Goal: Task Accomplishment & Management: Manage account settings

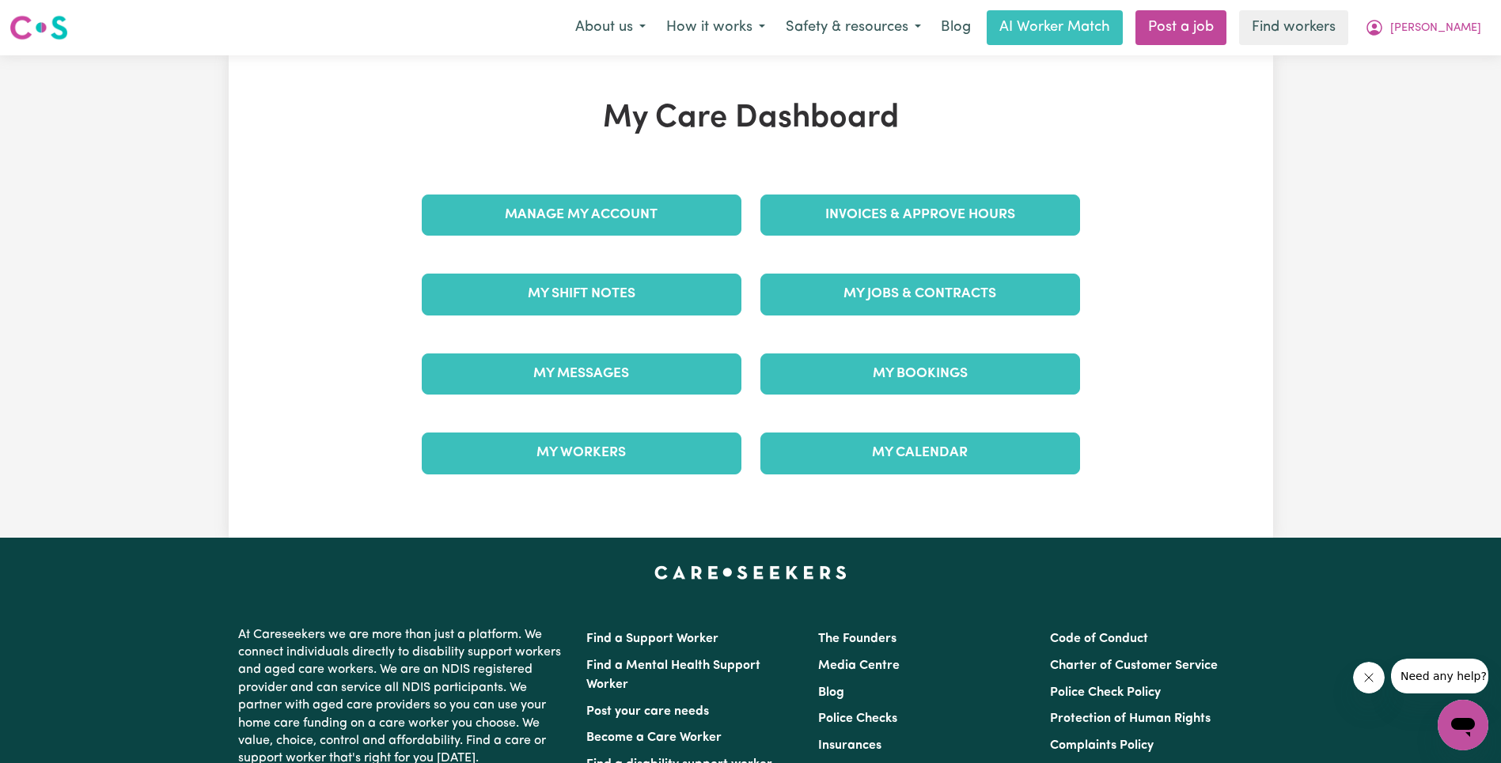
click at [760, 354] on div "My Bookings" at bounding box center [920, 374] width 320 height 41
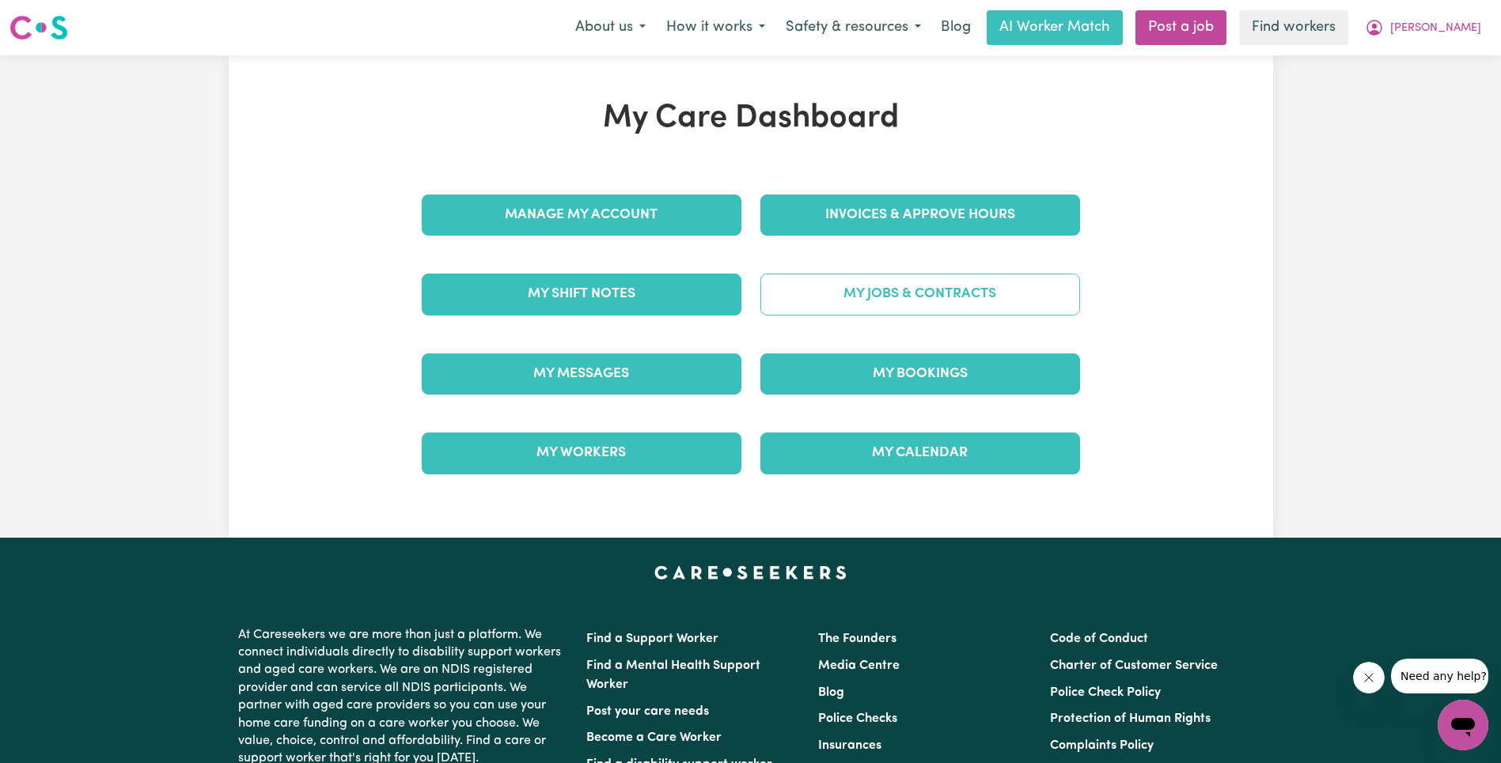
click at [866, 309] on link "My Jobs & Contracts" at bounding box center [920, 294] width 320 height 41
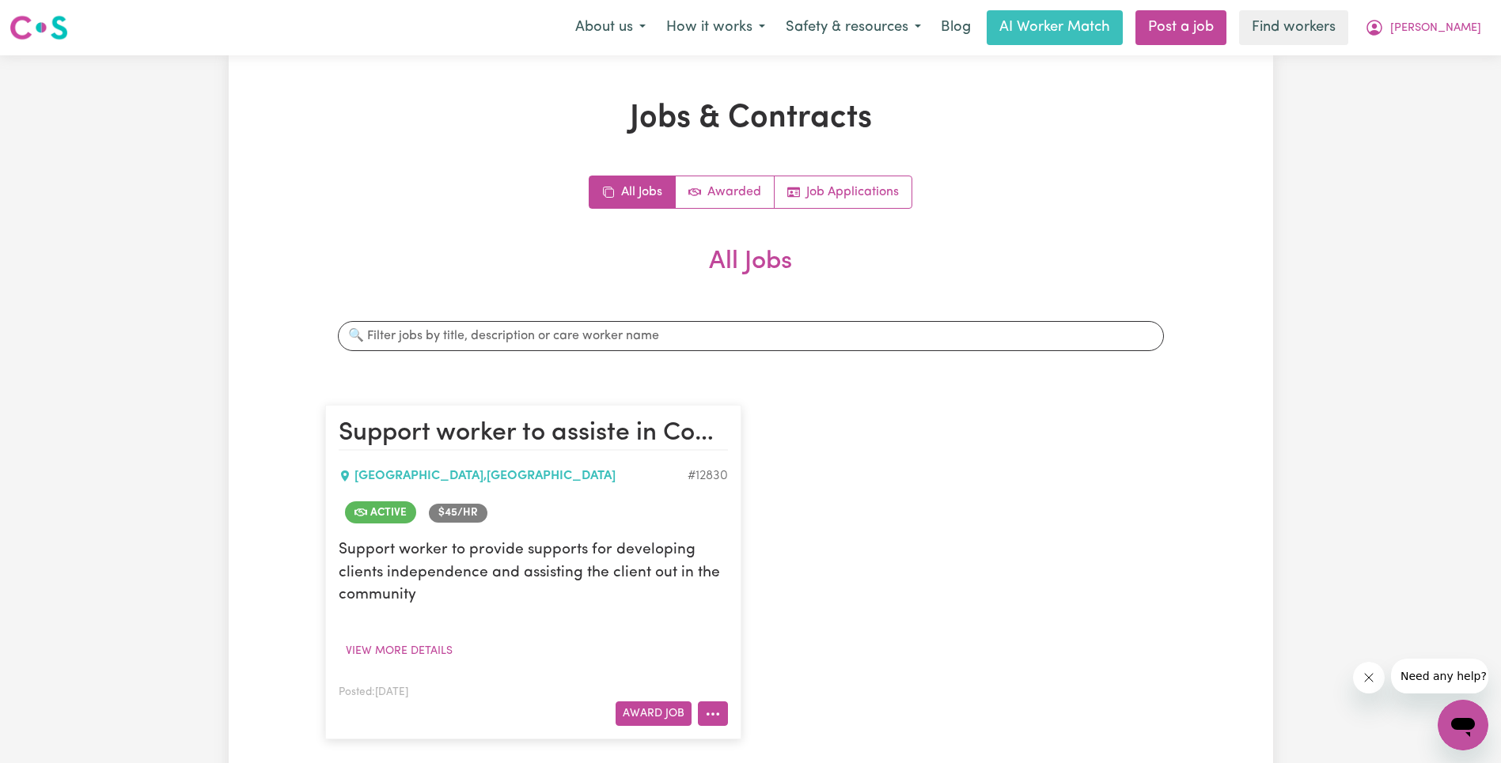
click at [706, 713] on icon "More options" at bounding box center [713, 715] width 16 height 16
click at [769, 647] on link "Edit Job" at bounding box center [775, 646] width 153 height 32
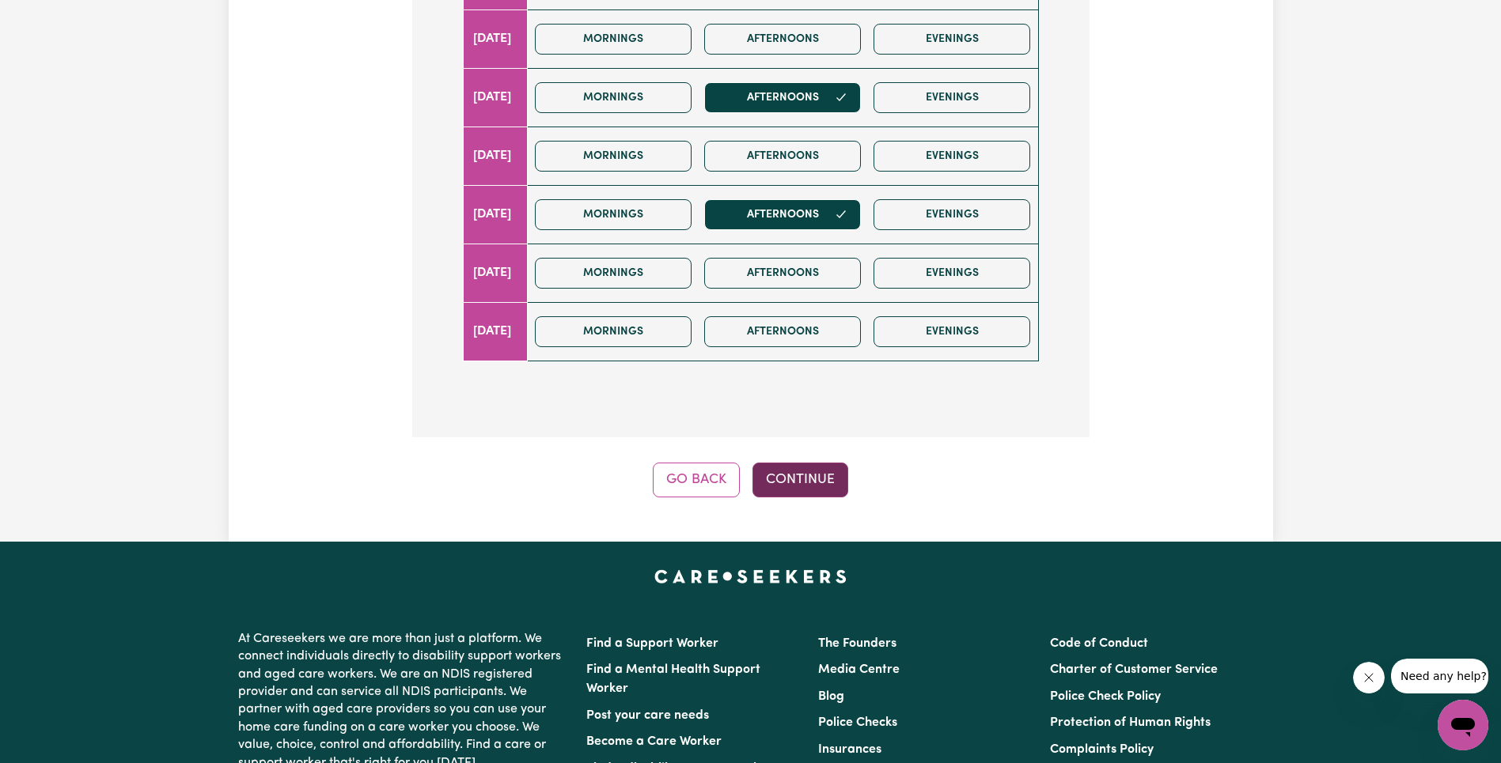
click at [828, 487] on button "Continue" at bounding box center [800, 480] width 96 height 35
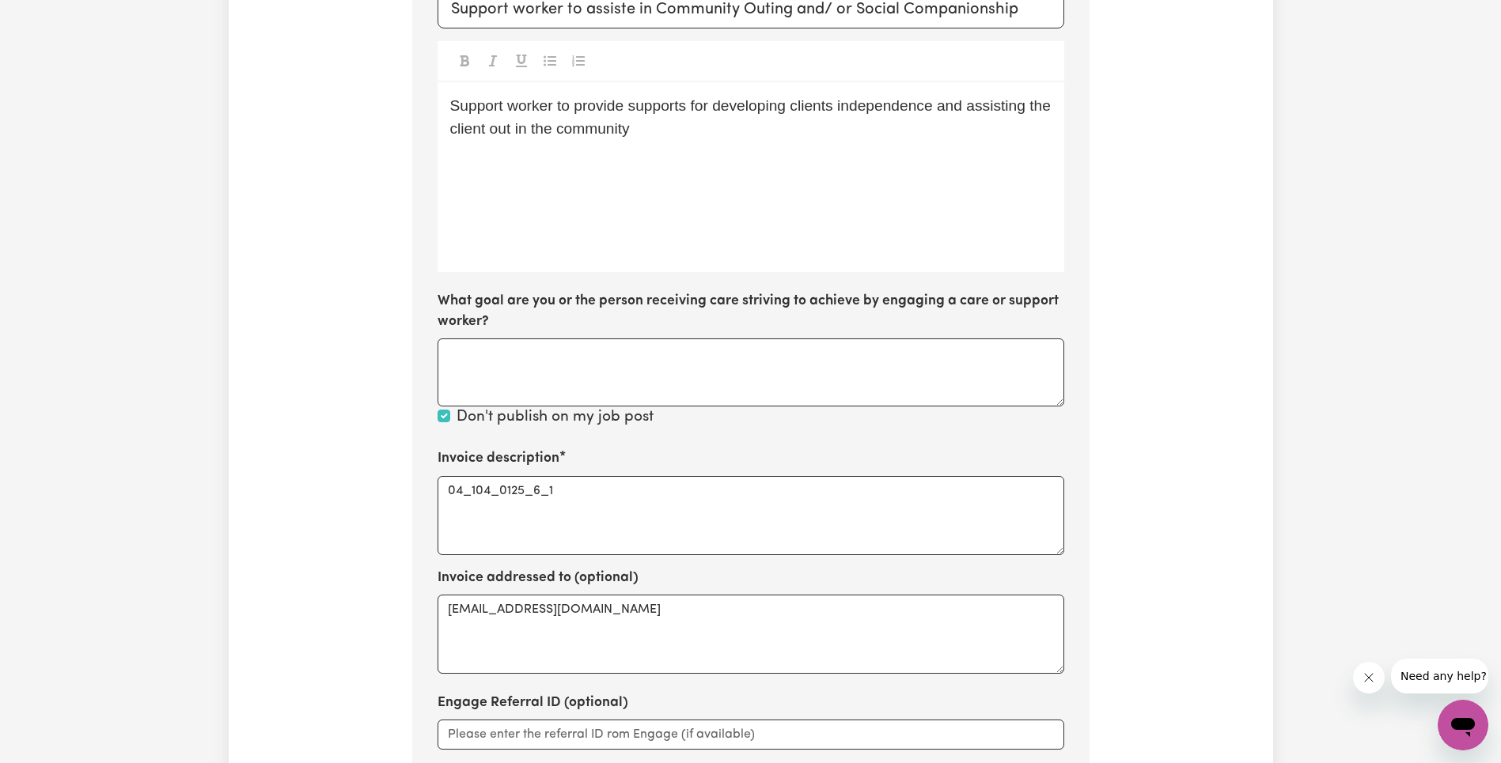
scroll to position [589, 0]
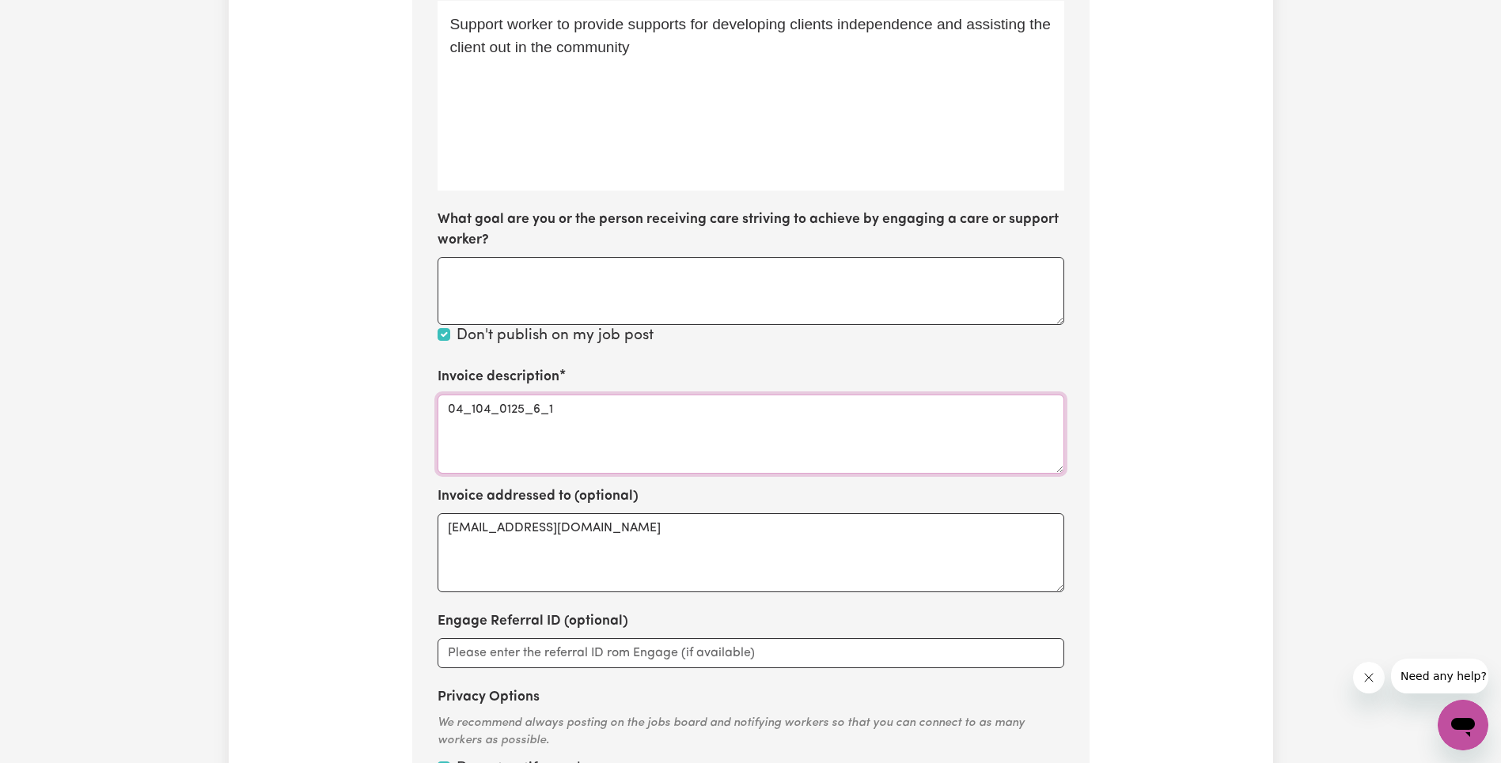
click at [672, 422] on textarea "04_104_0125_6_1" at bounding box center [751, 434] width 627 height 79
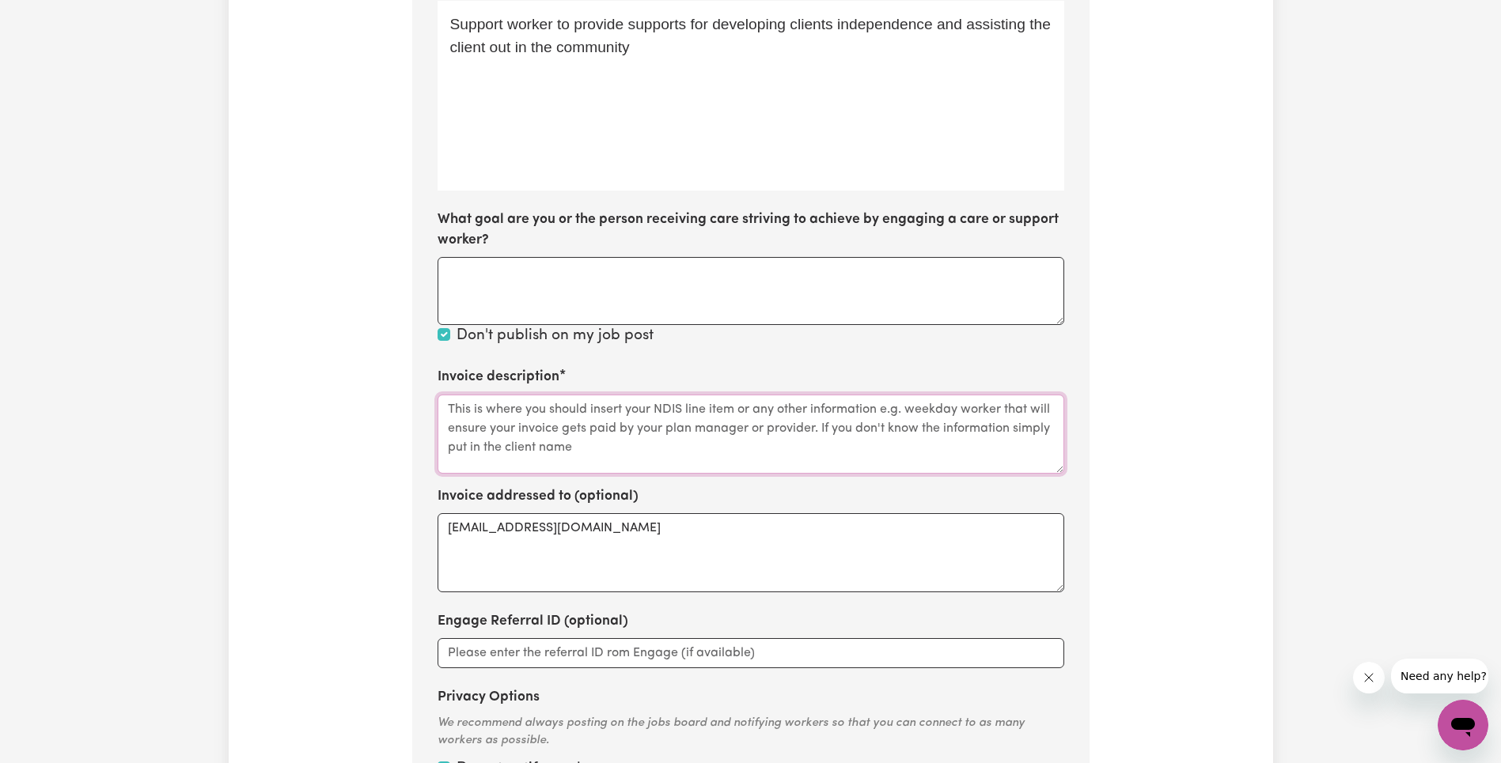
click at [651, 436] on textarea "Invoice description" at bounding box center [751, 434] width 627 height 79
paste textarea "Assistance to access community, social and recreational activities"
type textarea "Assistance to access community, social and recreational activities"
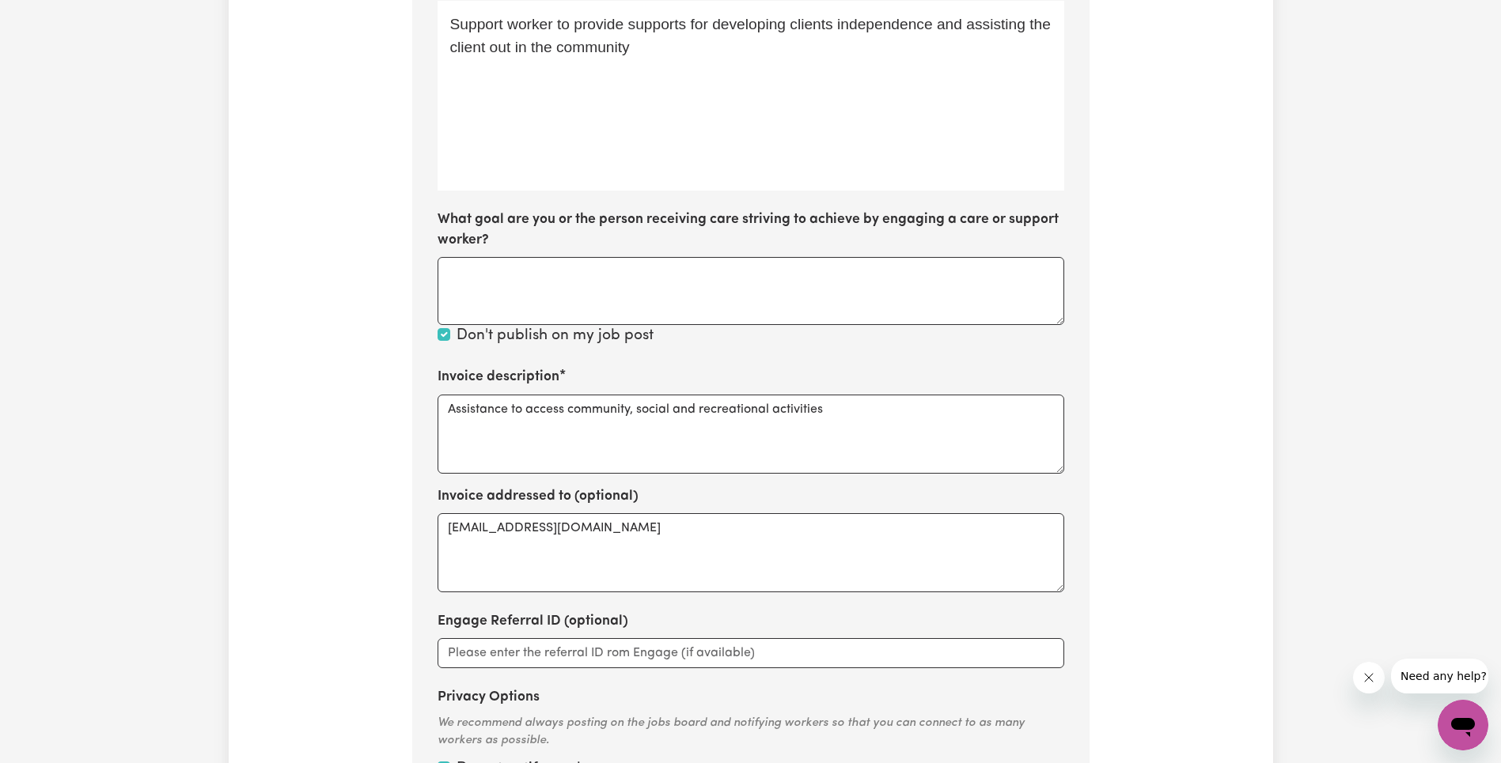
click at [1294, 417] on div "Update Job Post Support worker to assiste in Community Outing and/ or Social Co…" at bounding box center [750, 208] width 1501 height 1482
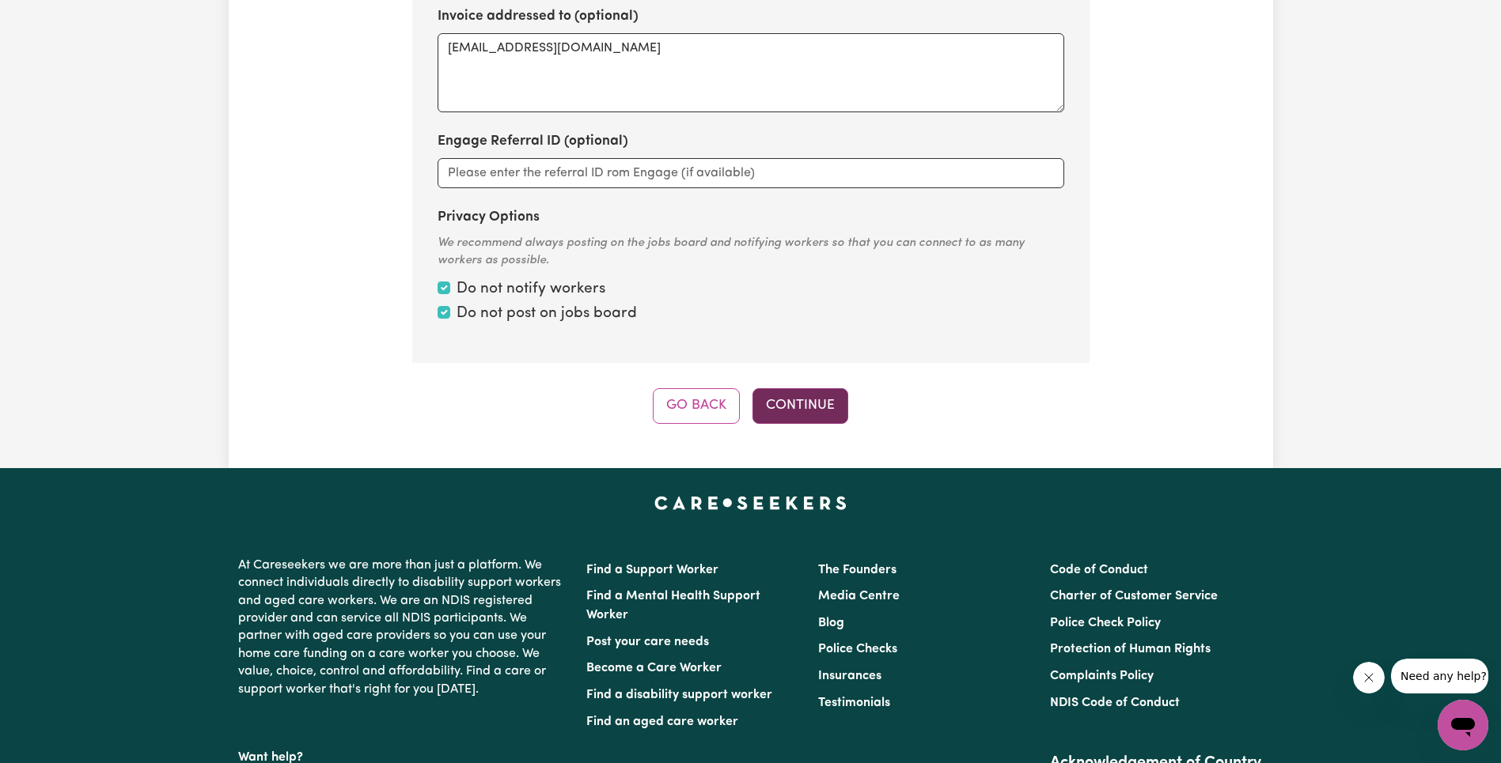
click at [799, 398] on button "Continue" at bounding box center [800, 405] width 96 height 35
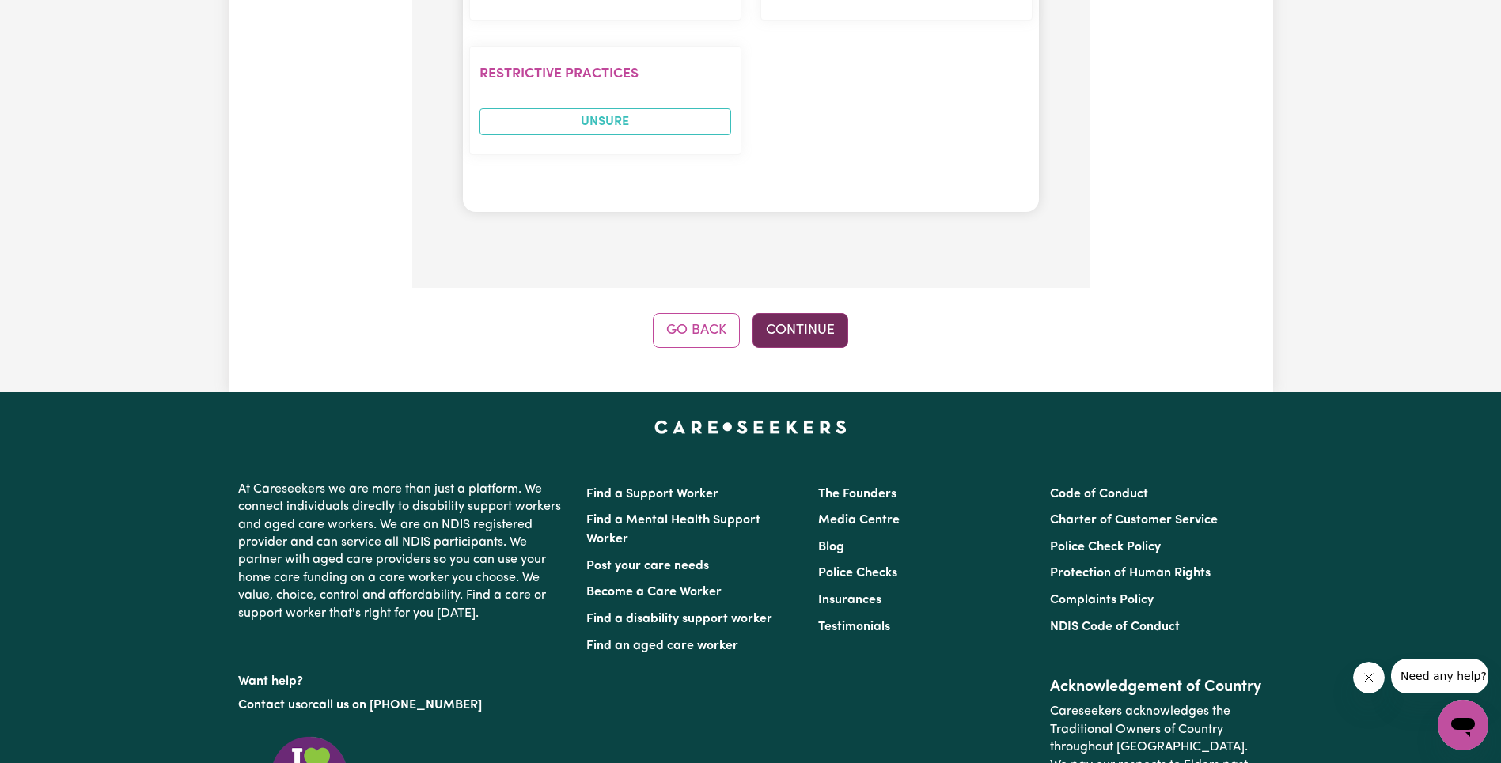
click at [825, 327] on button "Continue" at bounding box center [800, 330] width 96 height 35
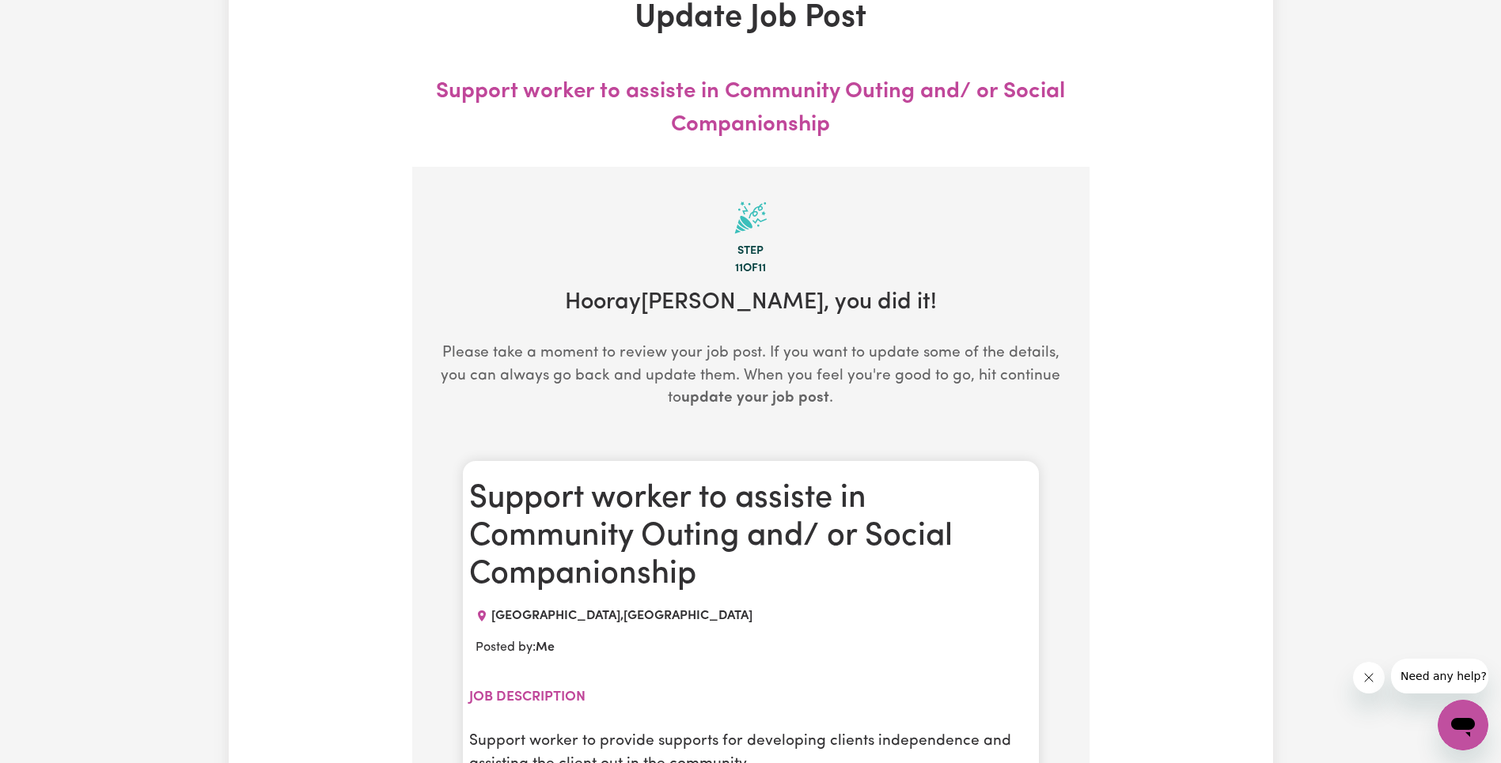
scroll to position [0, 0]
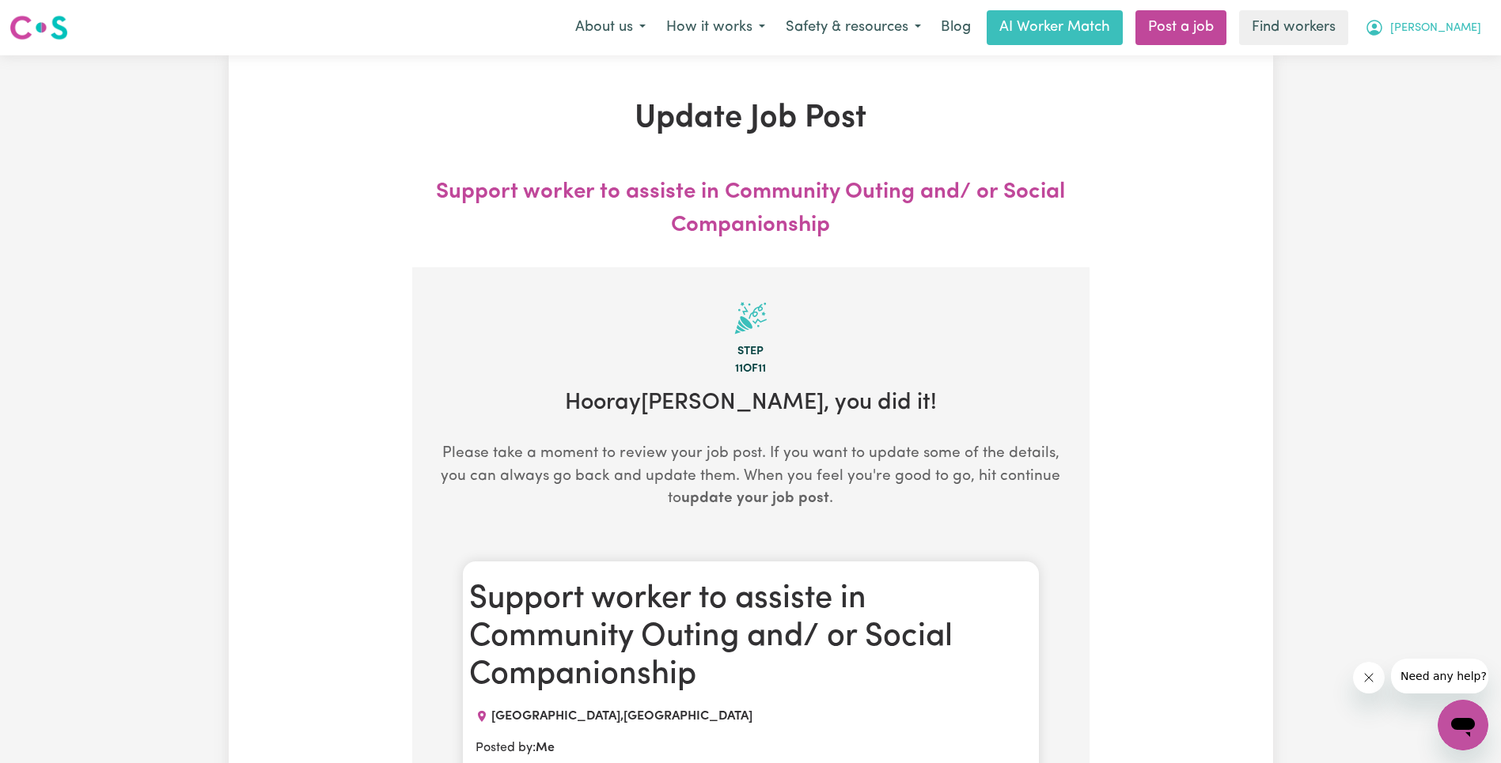
click at [1494, 33] on div "Menu About us How it works Safety & resources Blog AI Worker Match Post a job F…" at bounding box center [750, 27] width 1501 height 36
click at [1462, 40] on button "[PERSON_NAME]" at bounding box center [1422, 27] width 137 height 33
click at [1457, 55] on link "My Dashboard" at bounding box center [1428, 62] width 125 height 30
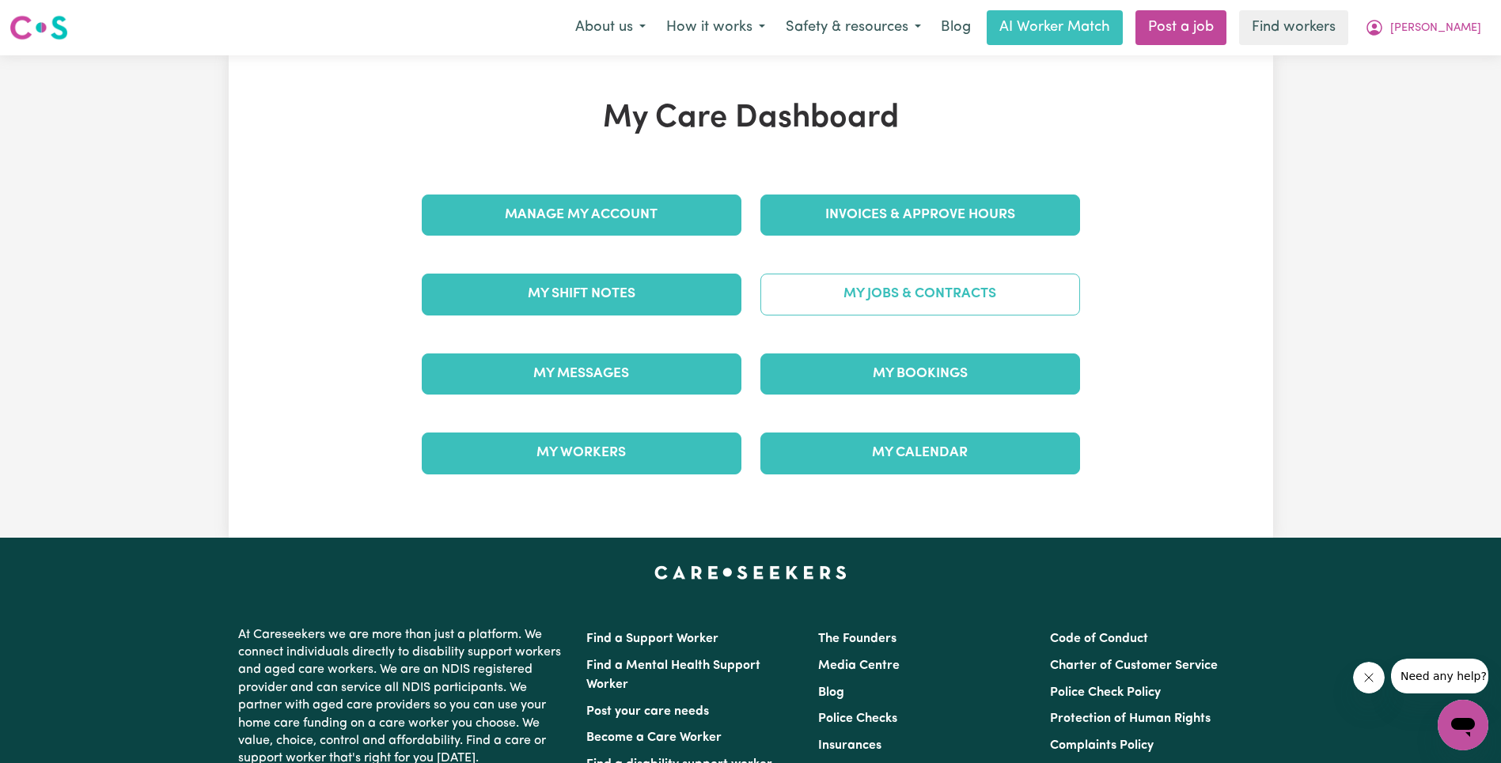
click at [901, 294] on link "My Jobs & Contracts" at bounding box center [920, 294] width 320 height 41
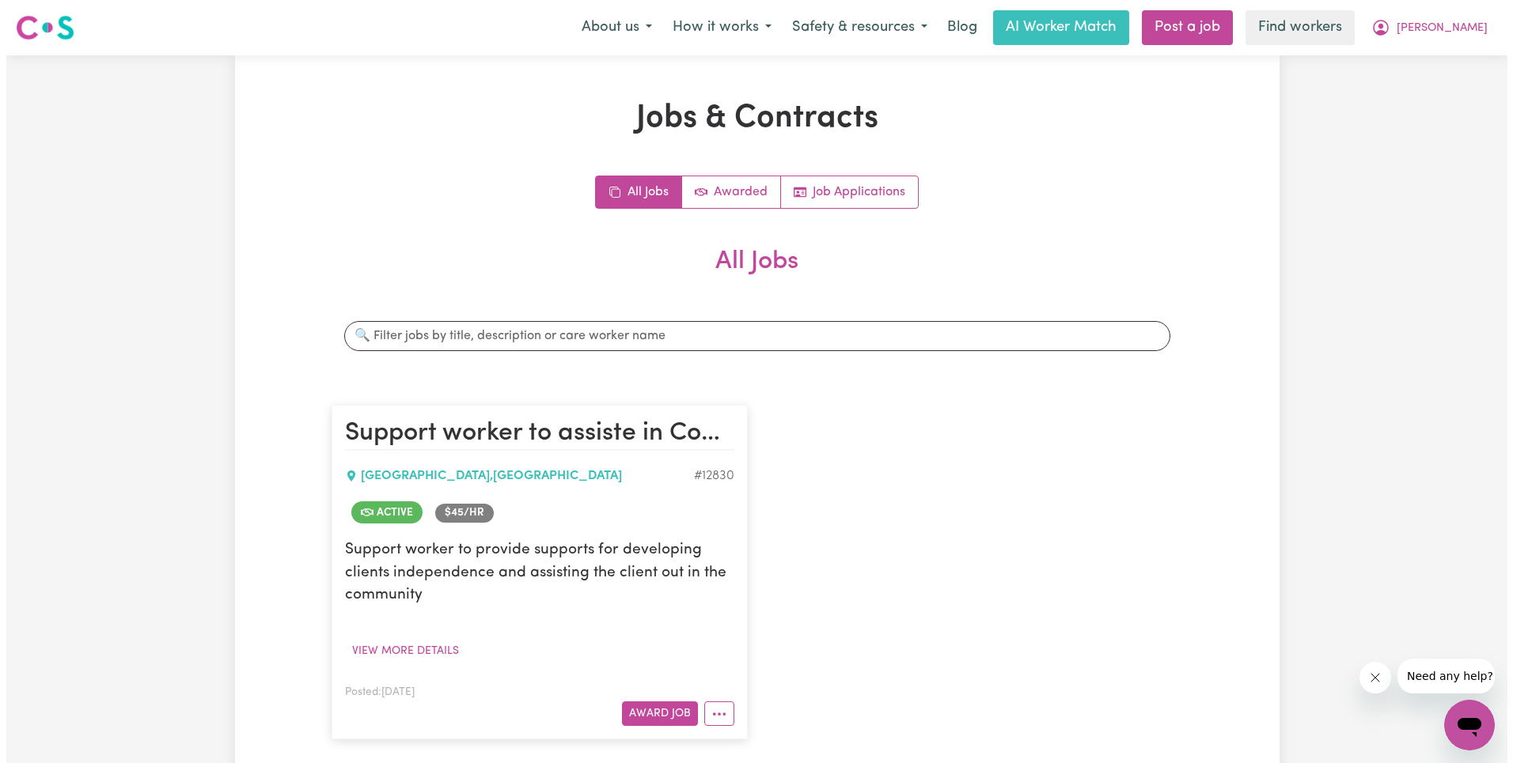
scroll to position [275, 0]
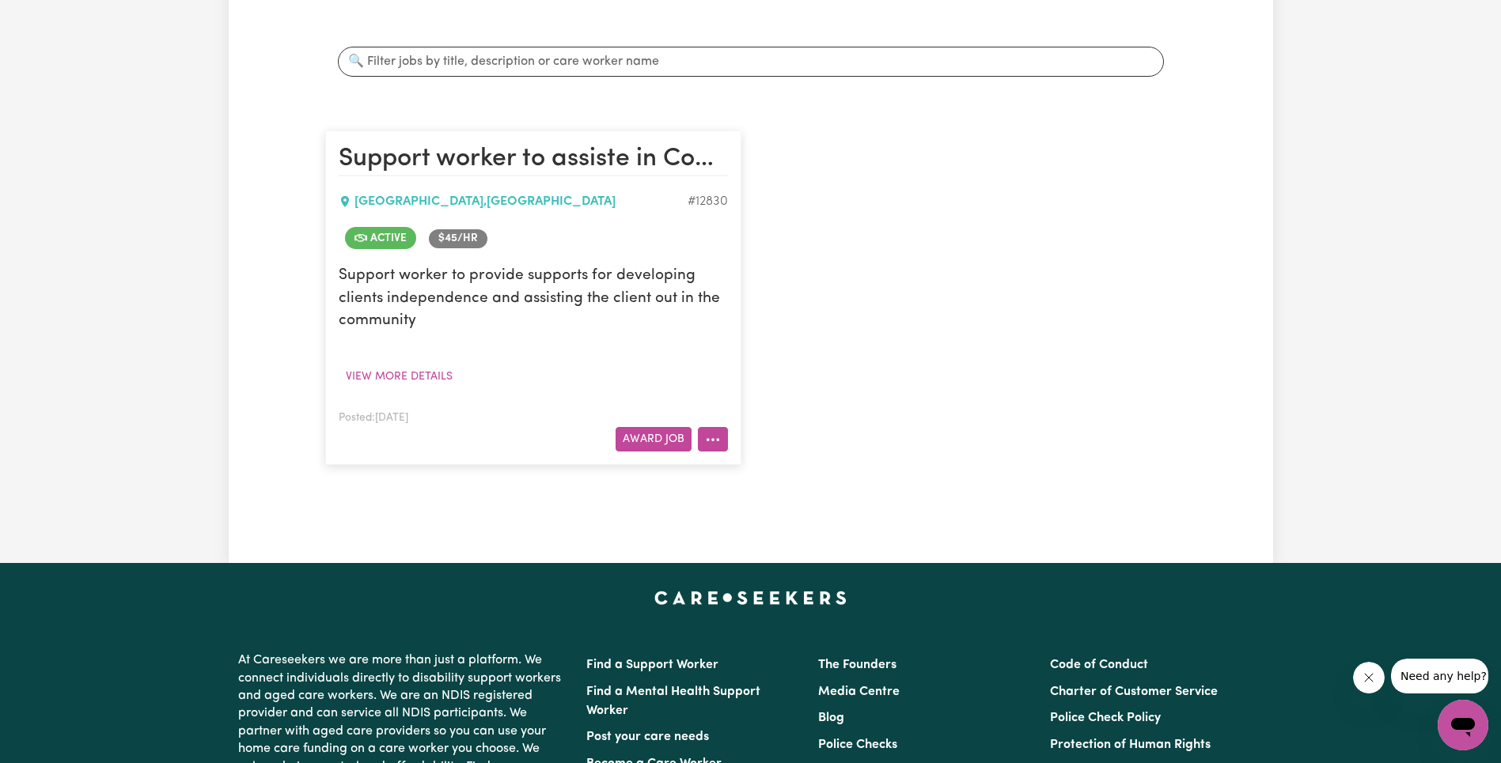
click at [722, 440] on button "More options" at bounding box center [713, 439] width 30 height 25
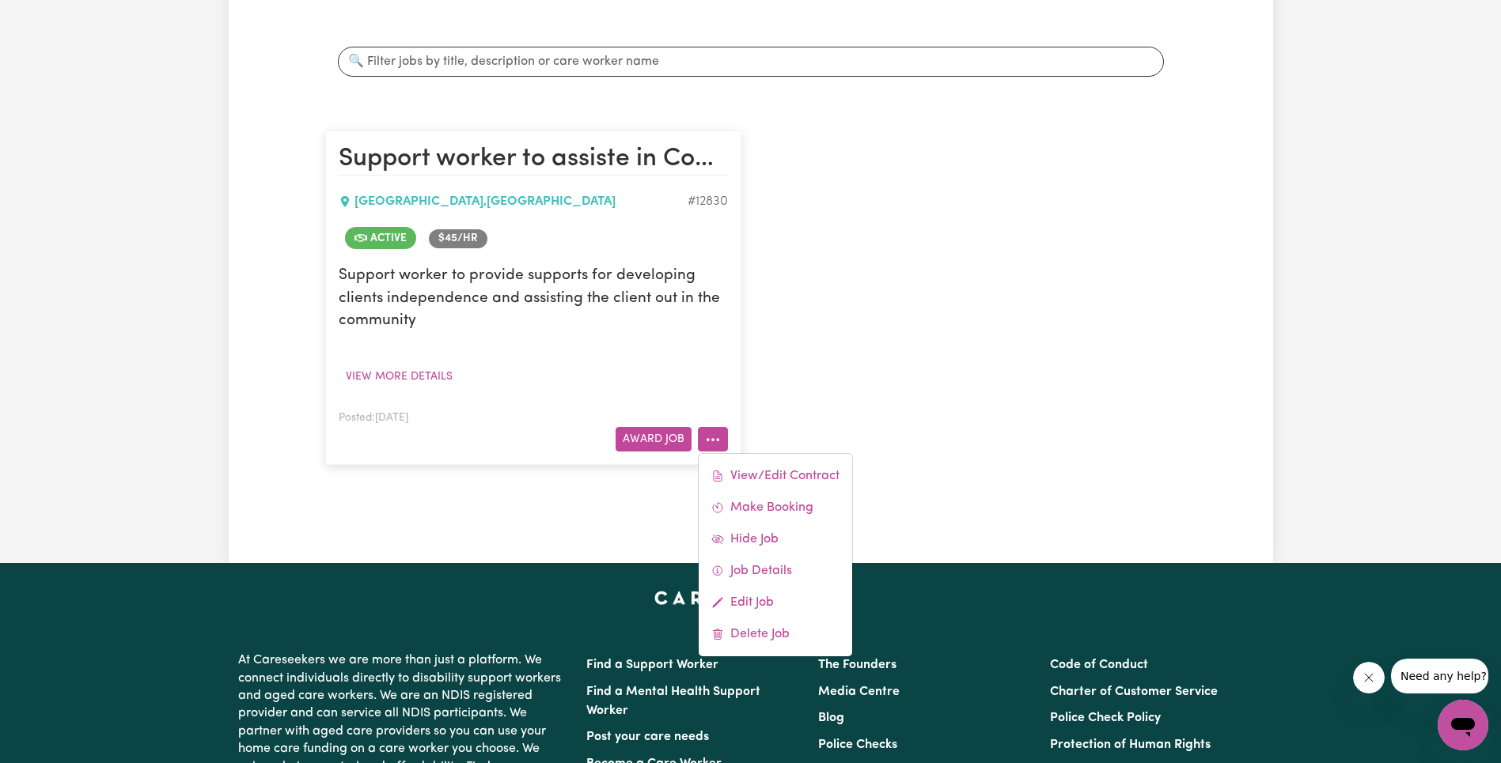
click at [749, 449] on div "Support worker to assiste in Community Outing and/ or Social Companionship [GEO…" at bounding box center [533, 298] width 435 height 366
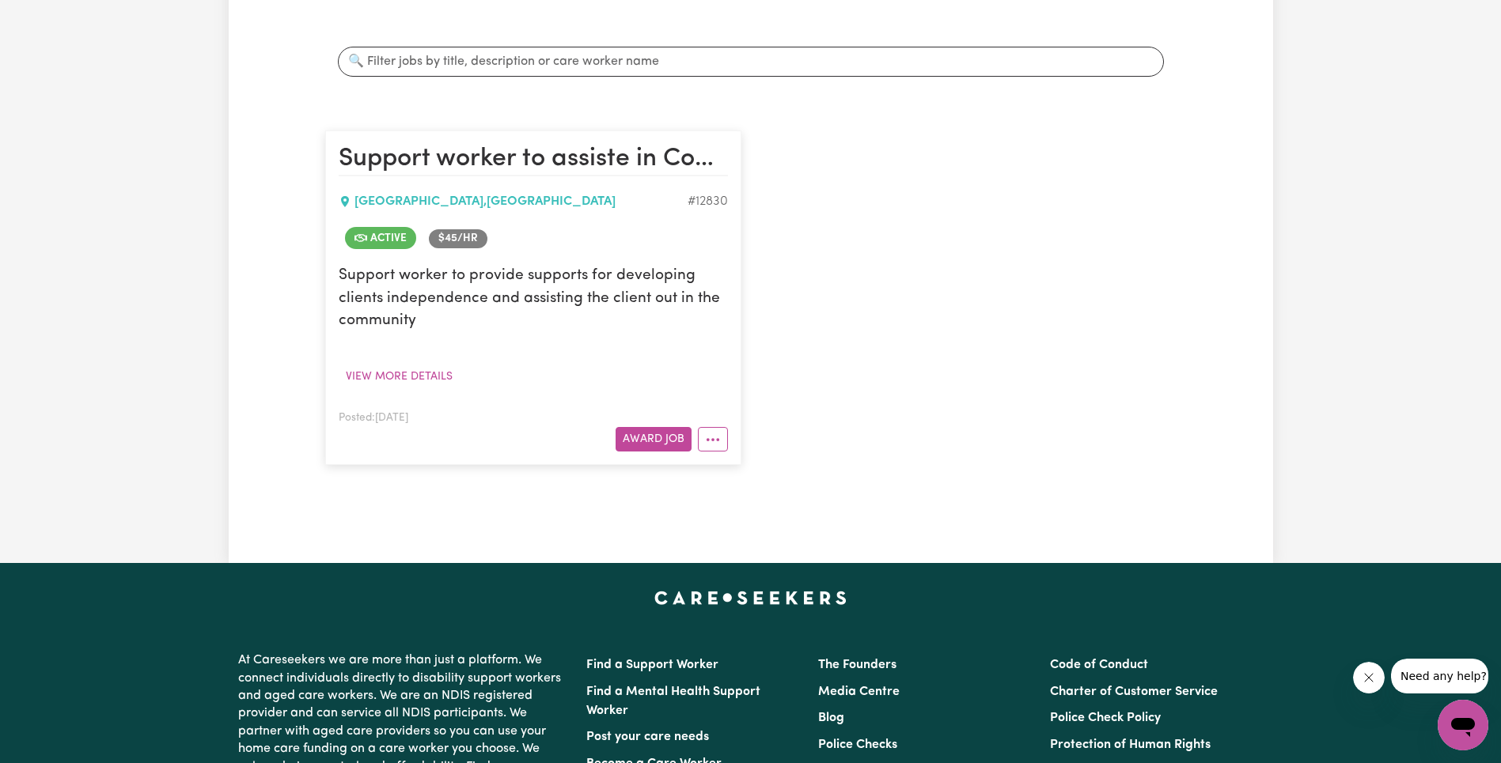
click at [756, 464] on div "Support worker to assiste in Community Outing and/ or Social Companionship [GEO…" at bounding box center [751, 298] width 870 height 366
click at [712, 440] on button "More options" at bounding box center [713, 439] width 30 height 25
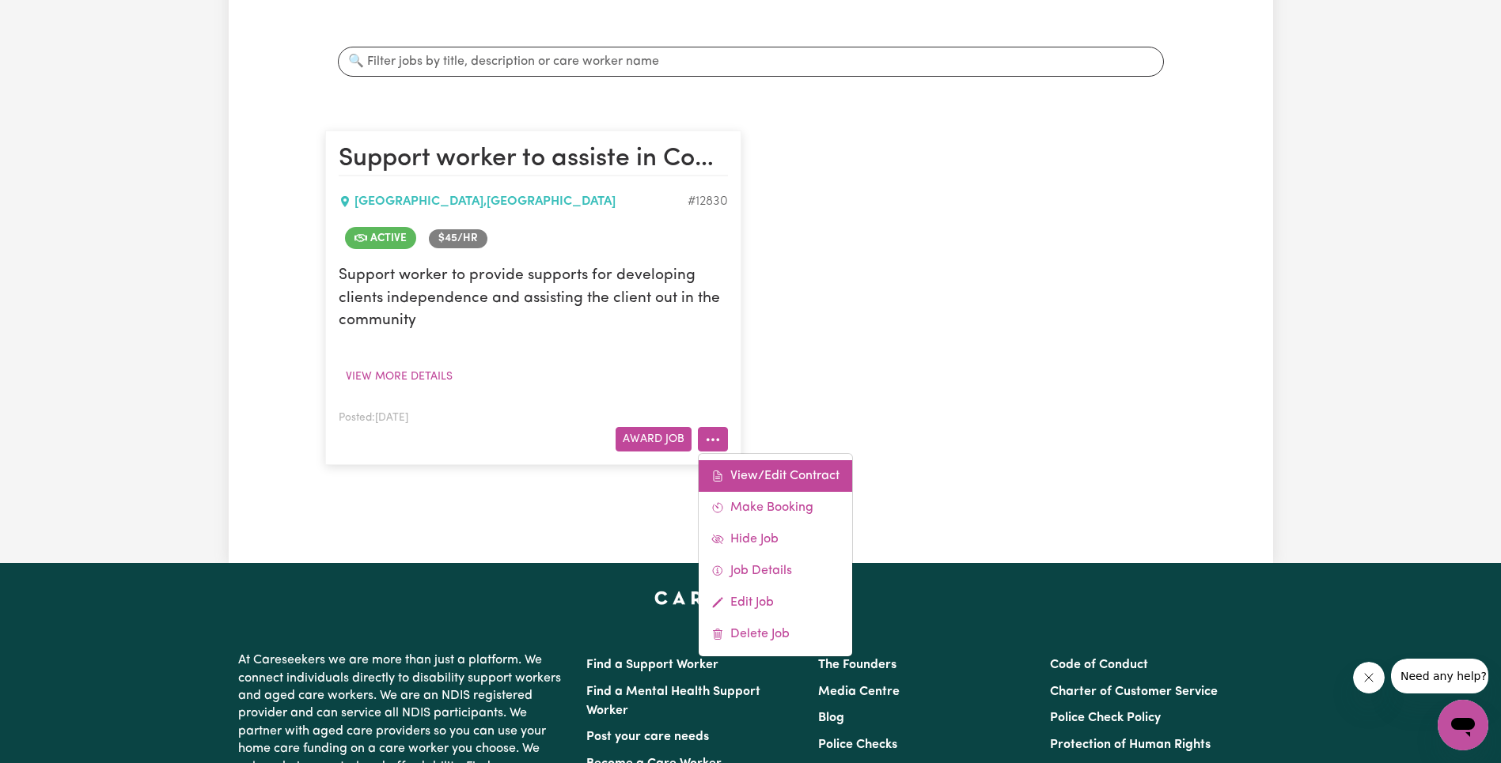
click at [740, 473] on link "View/Edit Contract" at bounding box center [775, 476] width 153 height 32
select select "WEEKDAY_DAYTIME"
select select "ASSISTANCE_SELF_CARE"
select select "ONE"
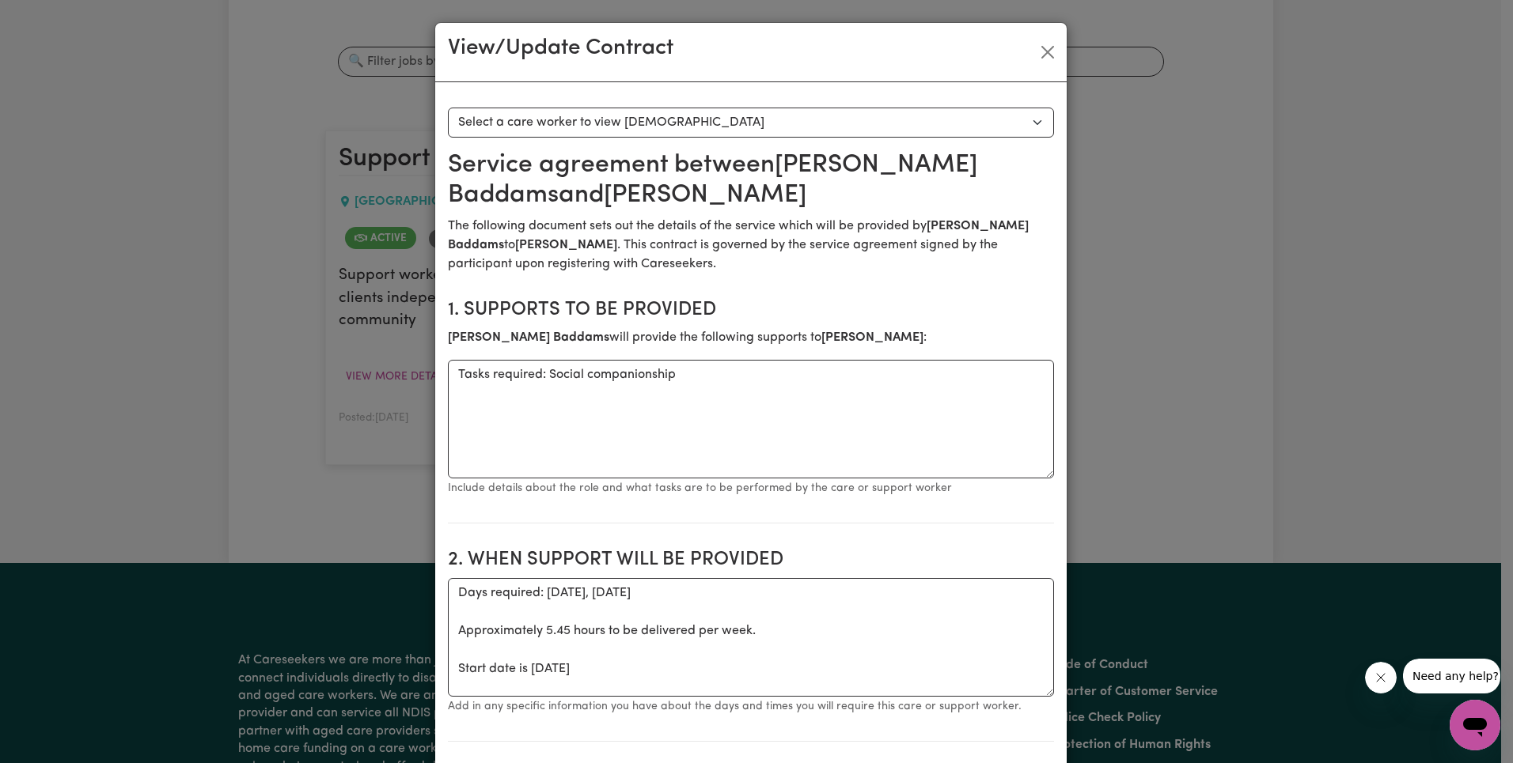
click at [781, 129] on select "Select a care worker to view [DEMOGRAPHIC_DATA] #9379 - [PERSON_NAME] (contract…" at bounding box center [751, 123] width 606 height 30
select select "8991"
click at [881, 274] on p "The following document sets out the details of the service which will be provid…" at bounding box center [751, 245] width 606 height 57
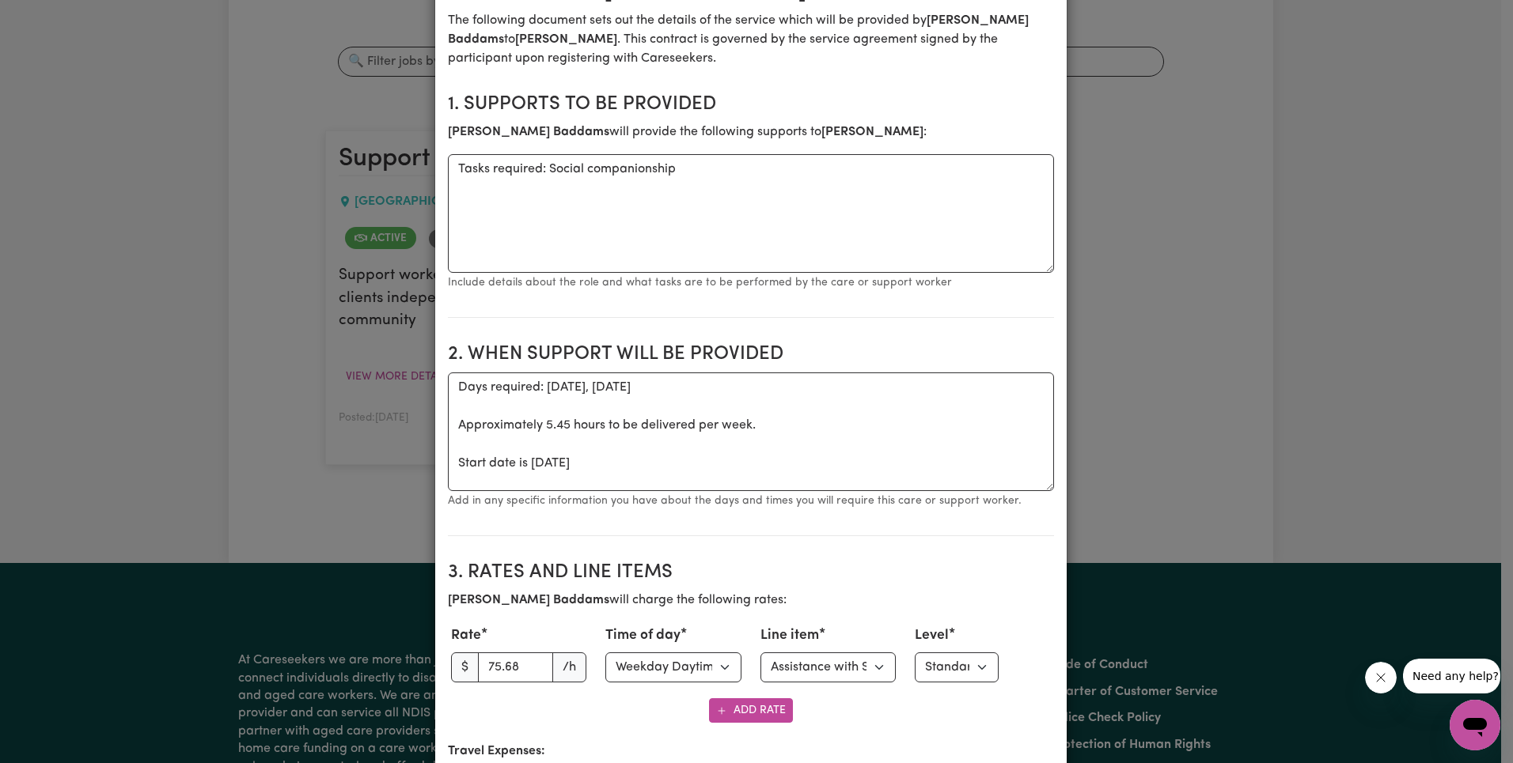
scroll to position [287, 0]
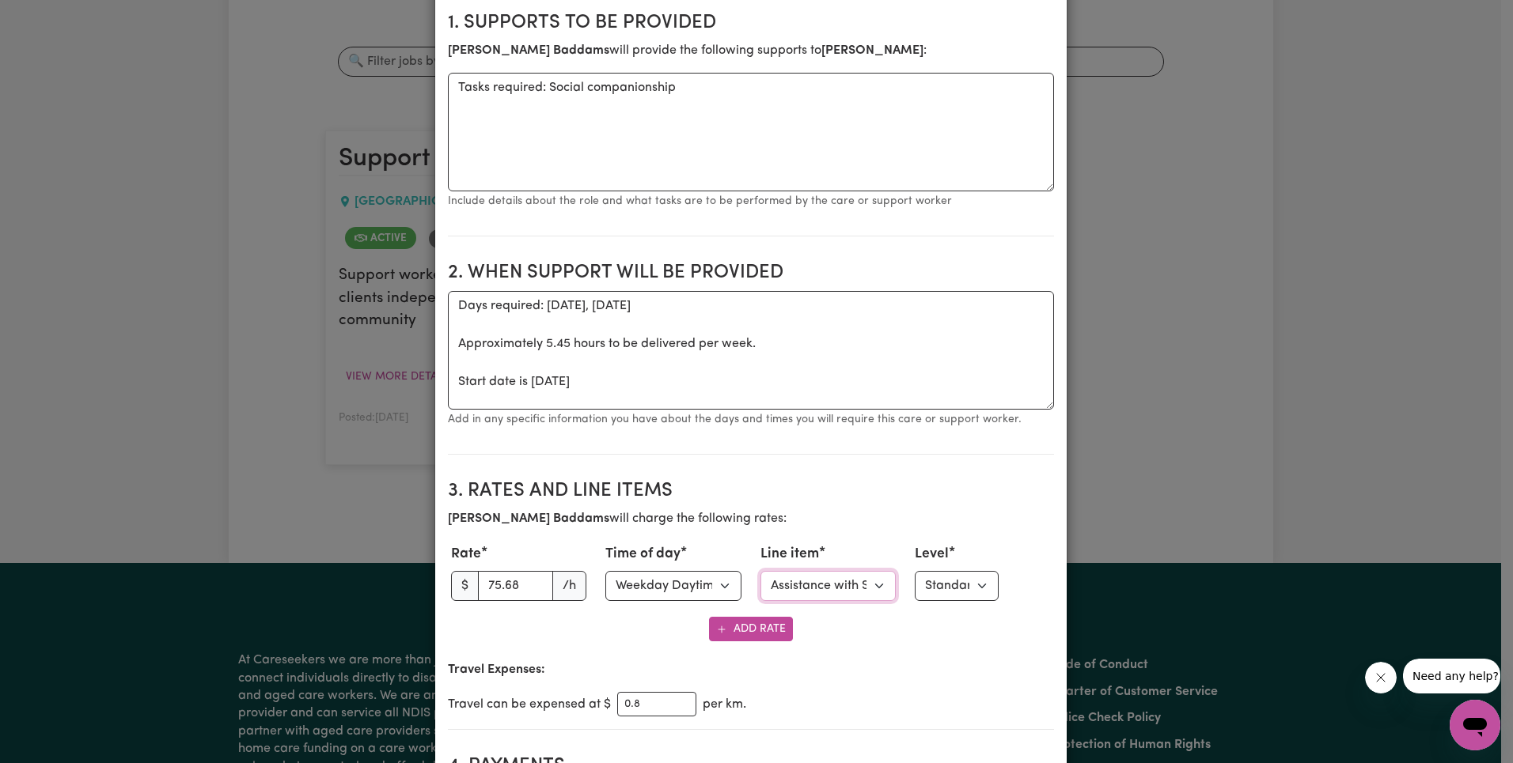
click at [854, 584] on select "Select line item Assistance with Self Care Activities Assistance with personal …" at bounding box center [828, 586] width 136 height 30
select select "COMMUNITY_ACCESS"
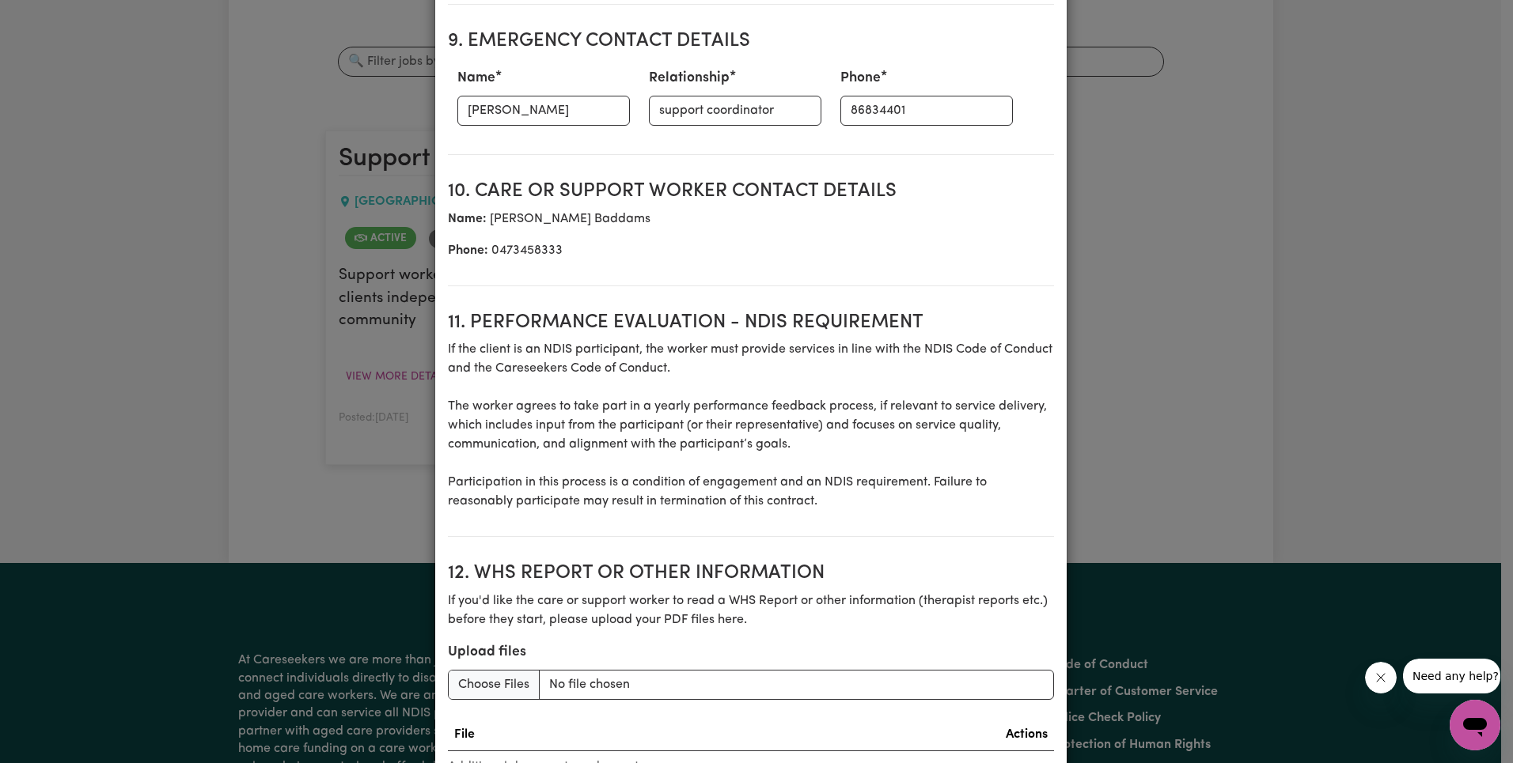
scroll to position [2039, 0]
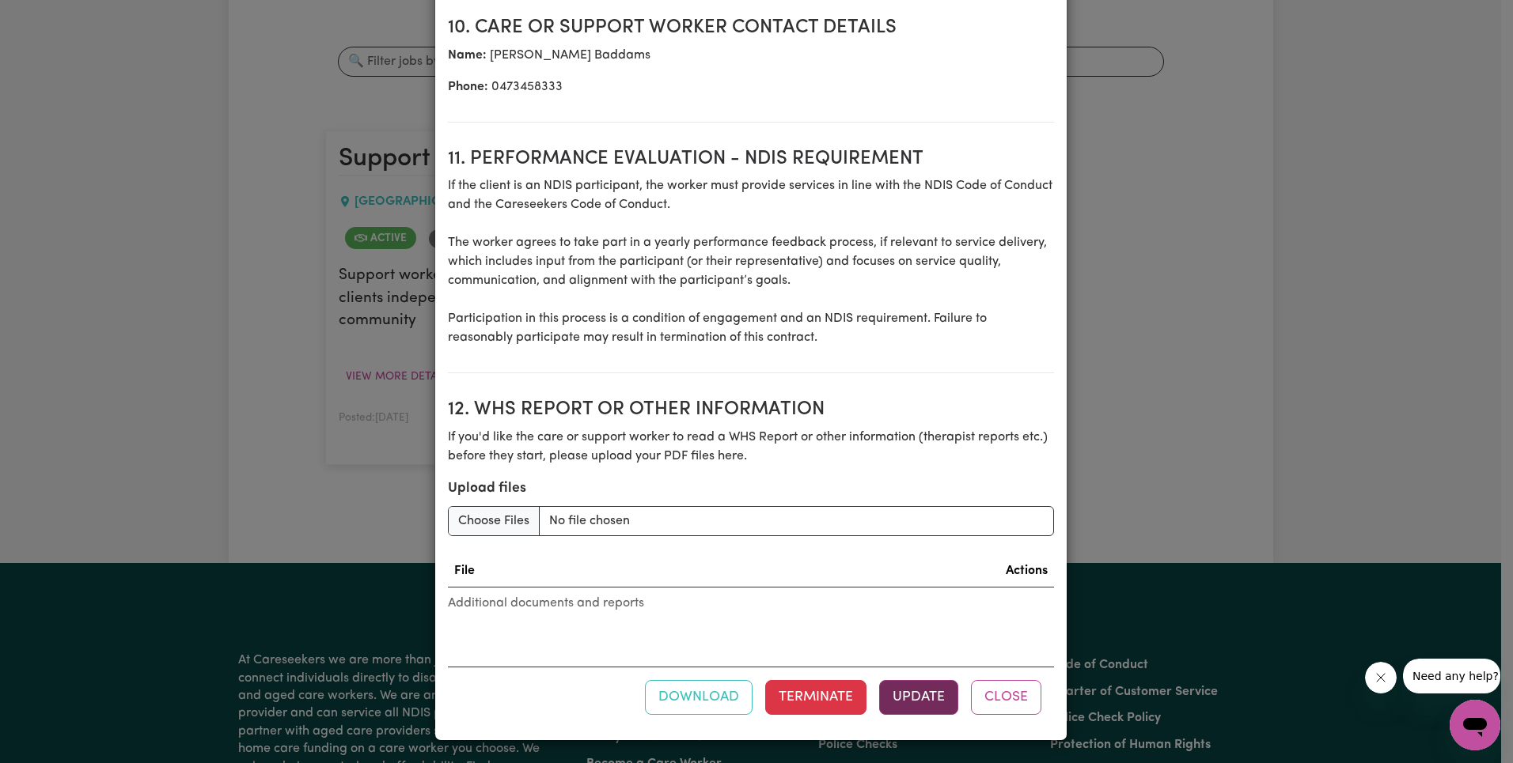
click at [907, 685] on button "Update" at bounding box center [918, 697] width 79 height 35
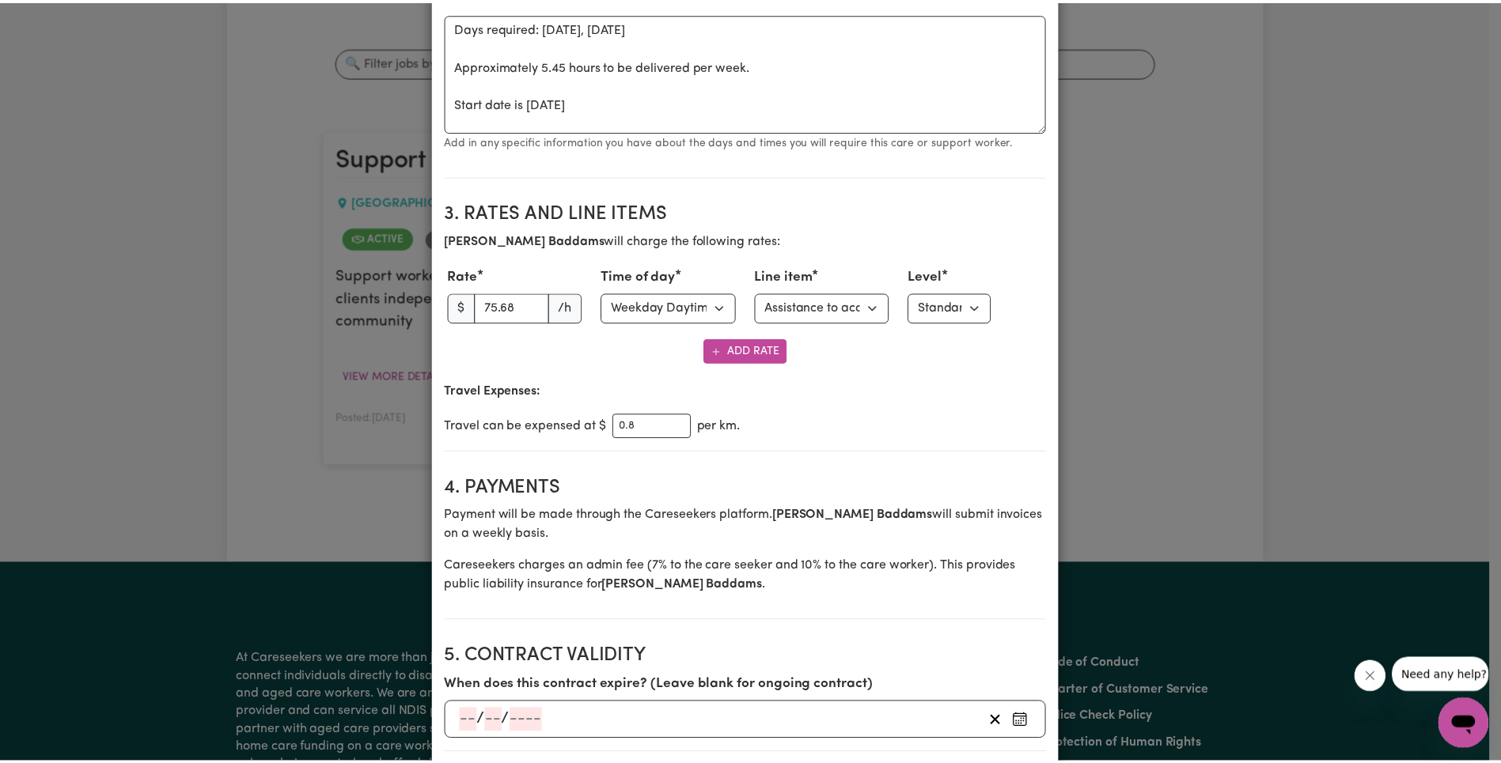
scroll to position [0, 0]
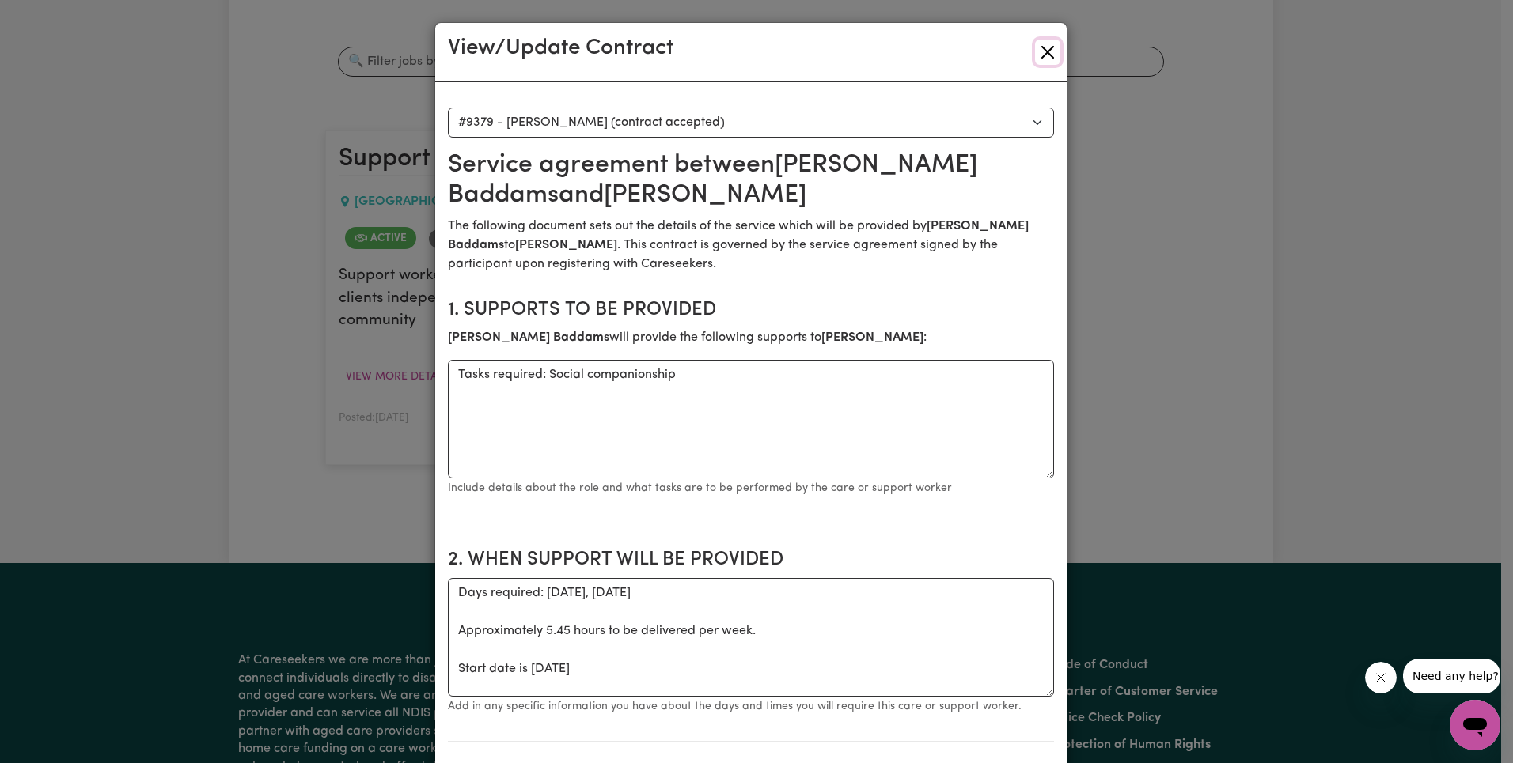
click at [1044, 40] on button "Close" at bounding box center [1047, 52] width 25 height 25
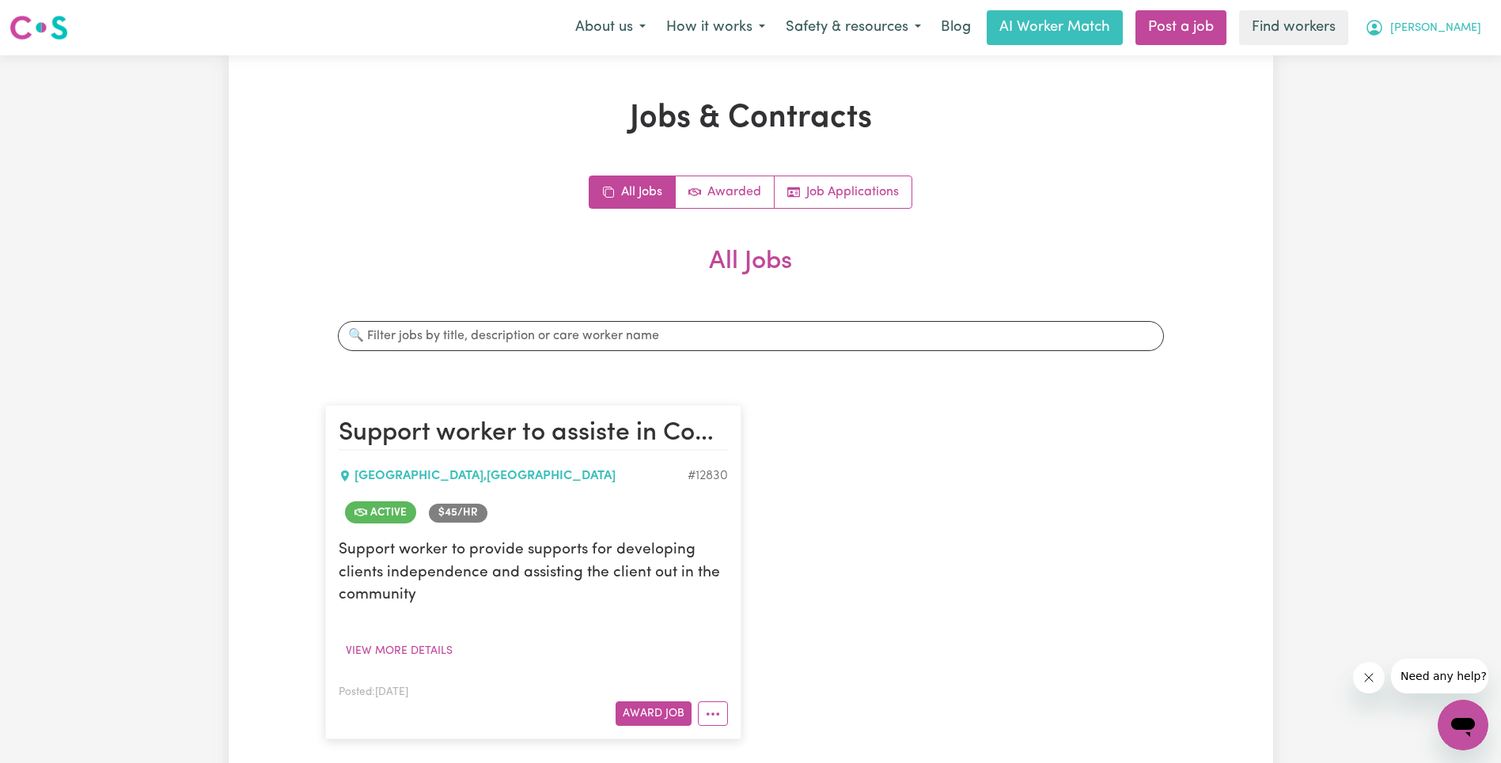
click at [1448, 36] on span "[PERSON_NAME]" at bounding box center [1435, 28] width 91 height 17
click at [1445, 81] on link "Logout" at bounding box center [1428, 91] width 125 height 30
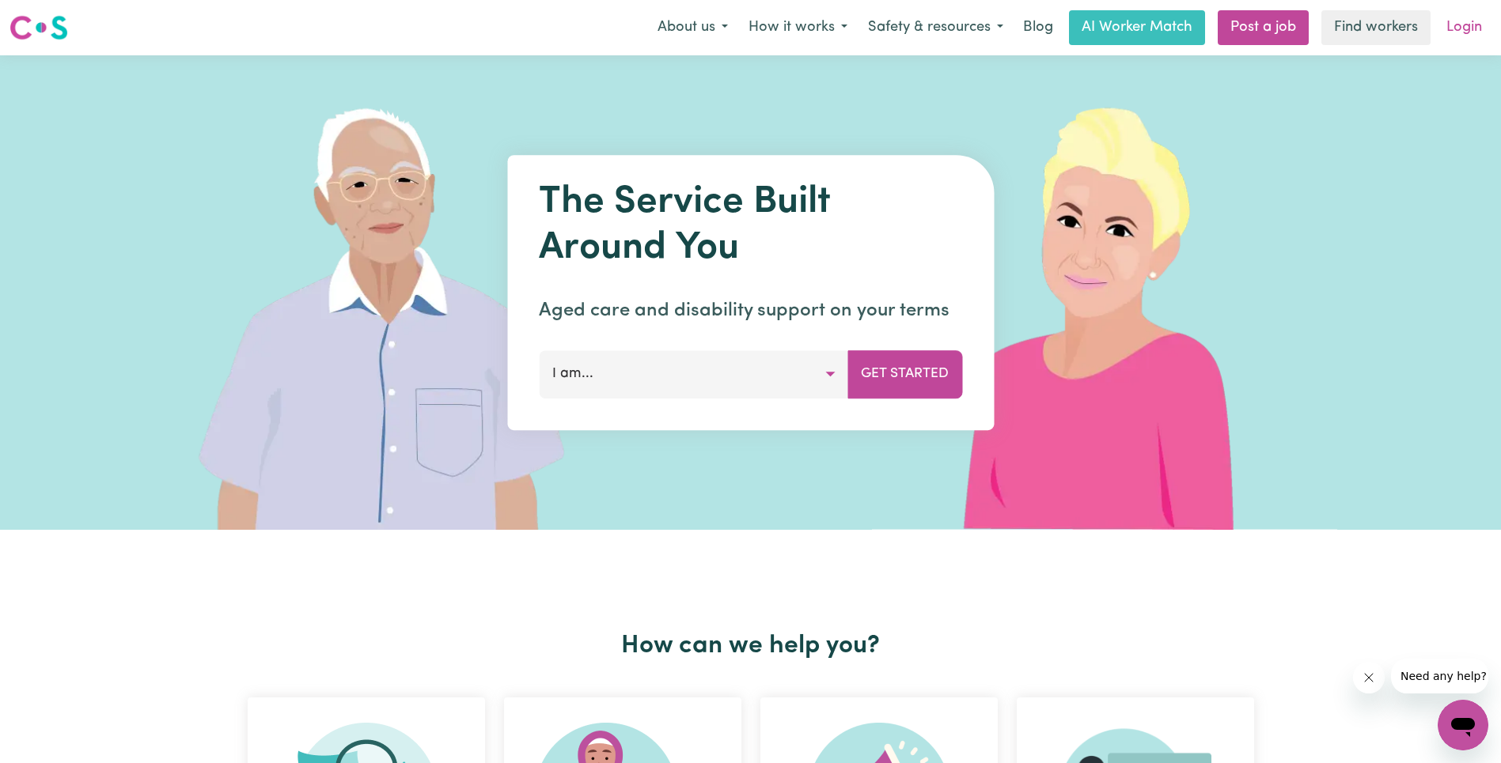
click at [1461, 33] on link "Login" at bounding box center [1464, 27] width 55 height 35
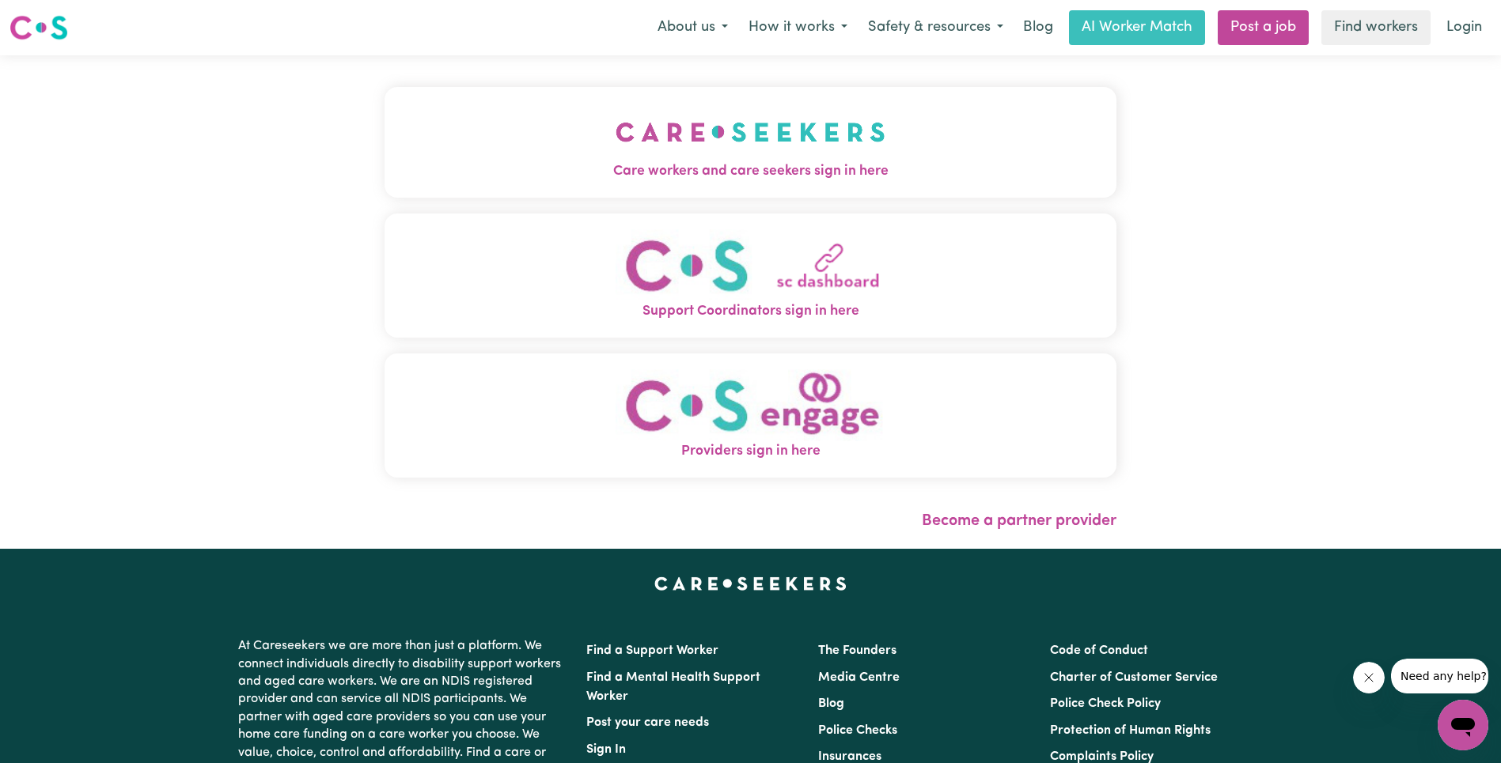
click at [616, 120] on img "Care workers and care seekers sign in here" at bounding box center [751, 132] width 270 height 59
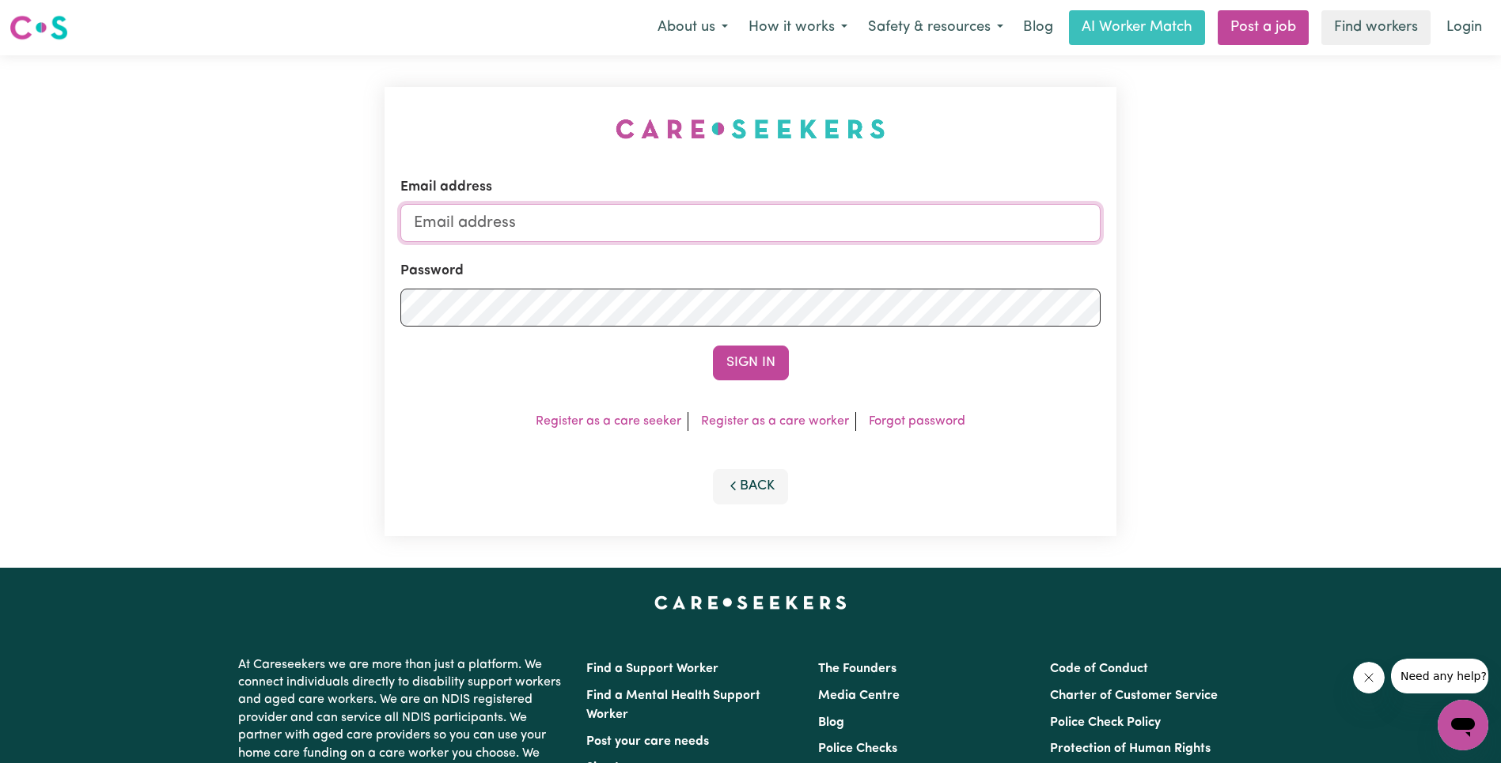
click at [824, 224] on input "Email address" at bounding box center [750, 223] width 700 height 38
paste input "[EMAIL_ADDRESS][DOMAIN_NAME]"
type input "[EMAIL_ADDRESS][DOMAIN_NAME]"
click at [760, 356] on button "Sign In" at bounding box center [751, 363] width 76 height 35
